Goal: Information Seeking & Learning: Learn about a topic

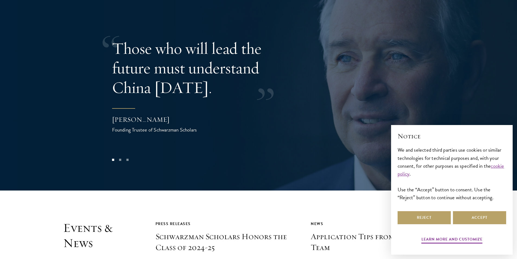
scroll to position [1133, 0]
click at [447, 216] on button "Reject" at bounding box center [424, 217] width 53 height 13
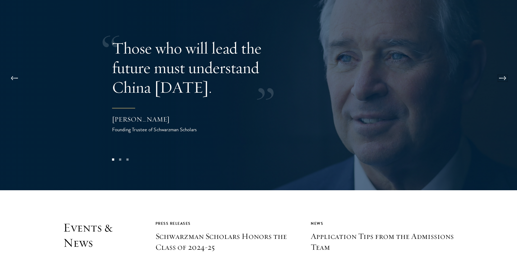
click at [503, 71] on button at bounding box center [503, 78] width 18 height 15
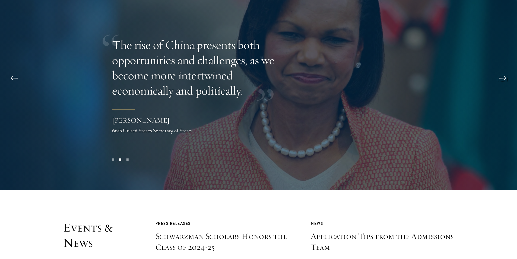
click at [503, 71] on button at bounding box center [503, 78] width 18 height 15
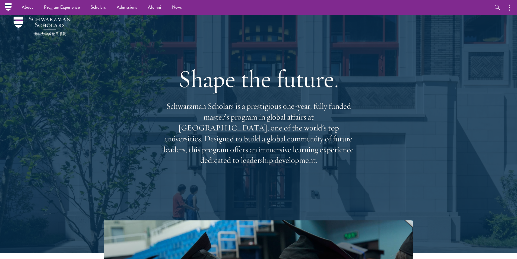
scroll to position [0, 0]
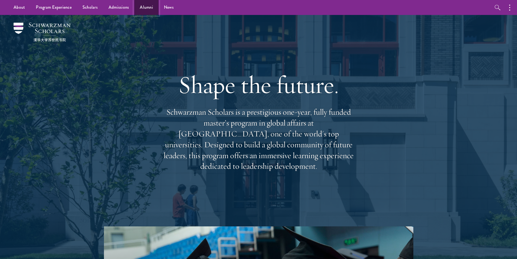
click at [151, 1] on link "Alumni" at bounding box center [146, 7] width 24 height 15
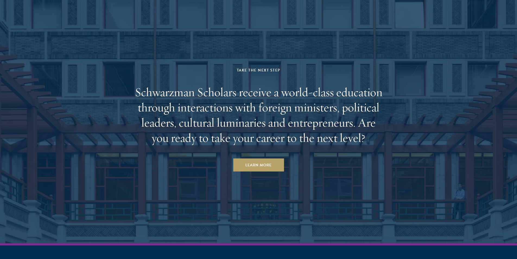
scroll to position [2368, 0]
